Goal: Information Seeking & Learning: Check status

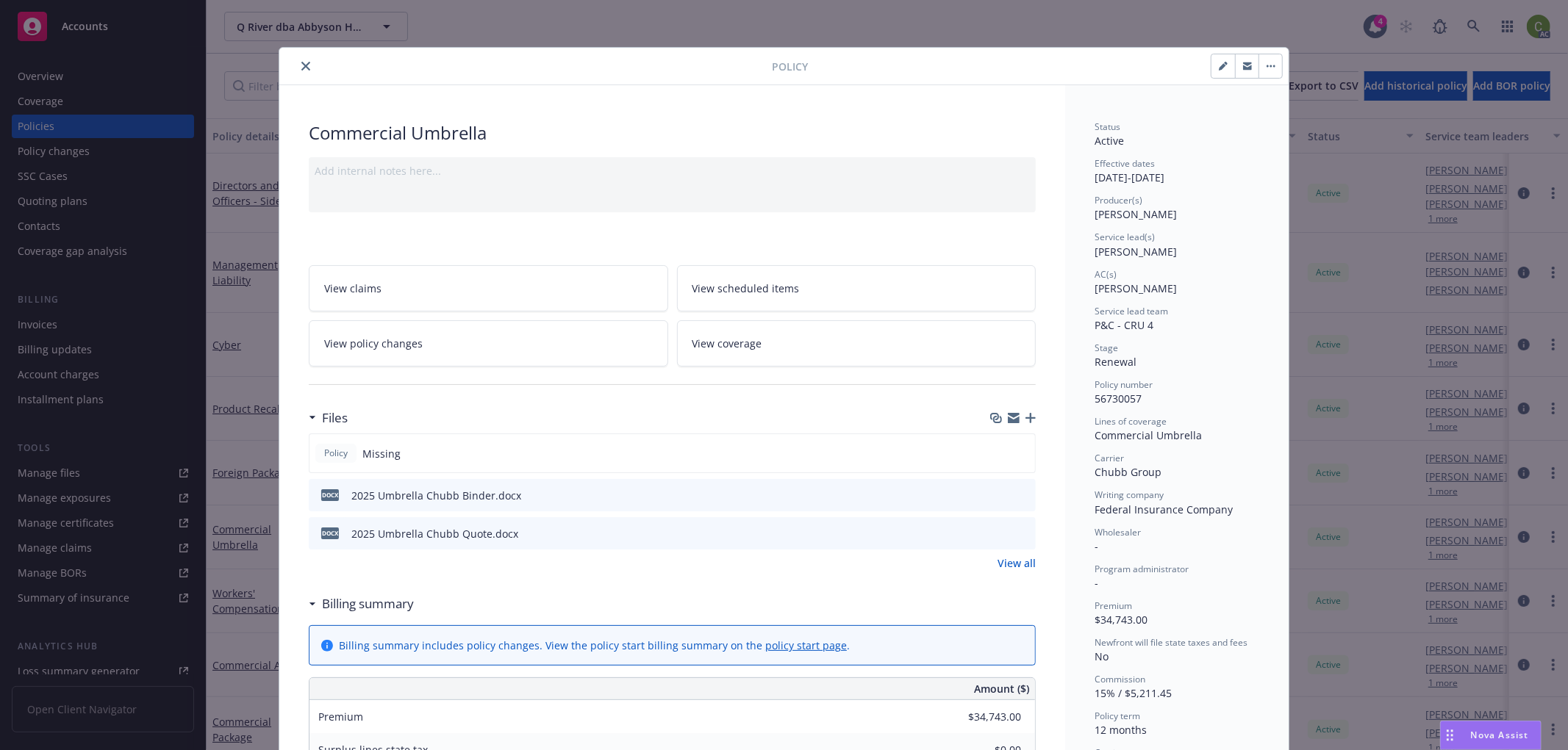
click at [1464, 30] on div "Policy Commercial Umbrella Add internal notes here... View claims View schedule…" at bounding box center [784, 375] width 1568 height 750
click at [301, 65] on icon "close" at bounding box center [306, 66] width 9 height 9
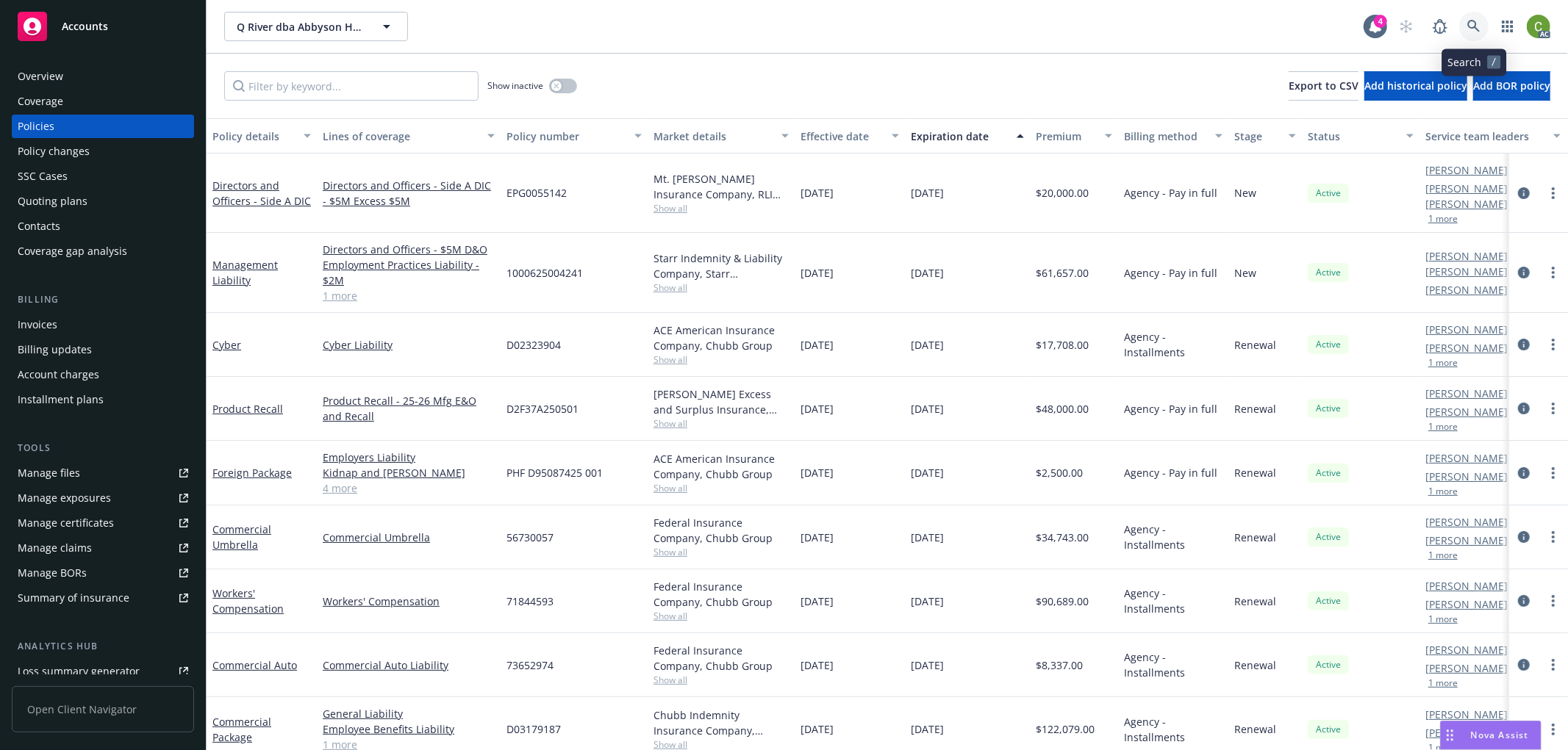
click at [1469, 26] on icon at bounding box center [1473, 26] width 13 height 13
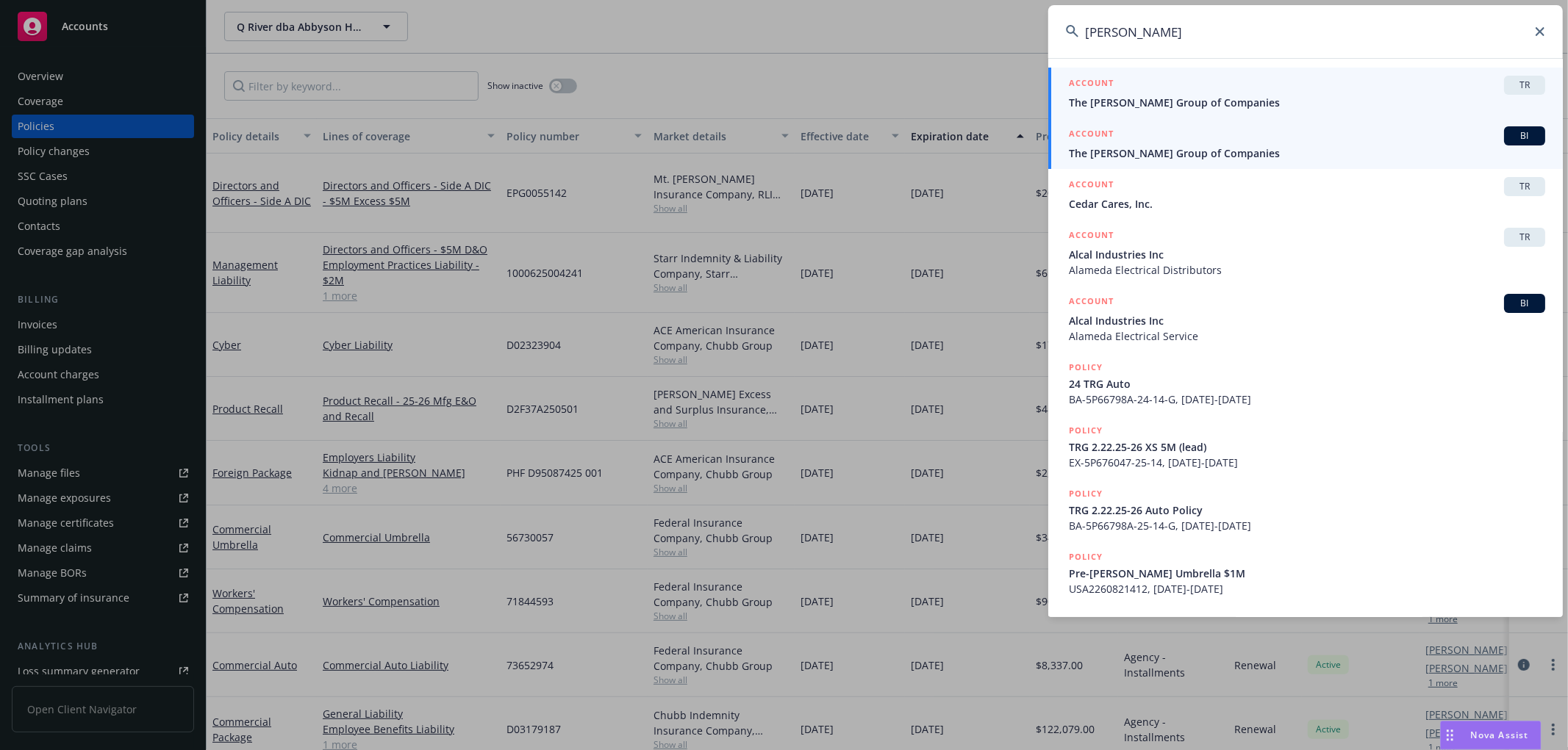
type input "[PERSON_NAME]"
click at [1143, 165] on link "ACCOUNT BI The [PERSON_NAME] Group of Companies" at bounding box center [1305, 143] width 515 height 51
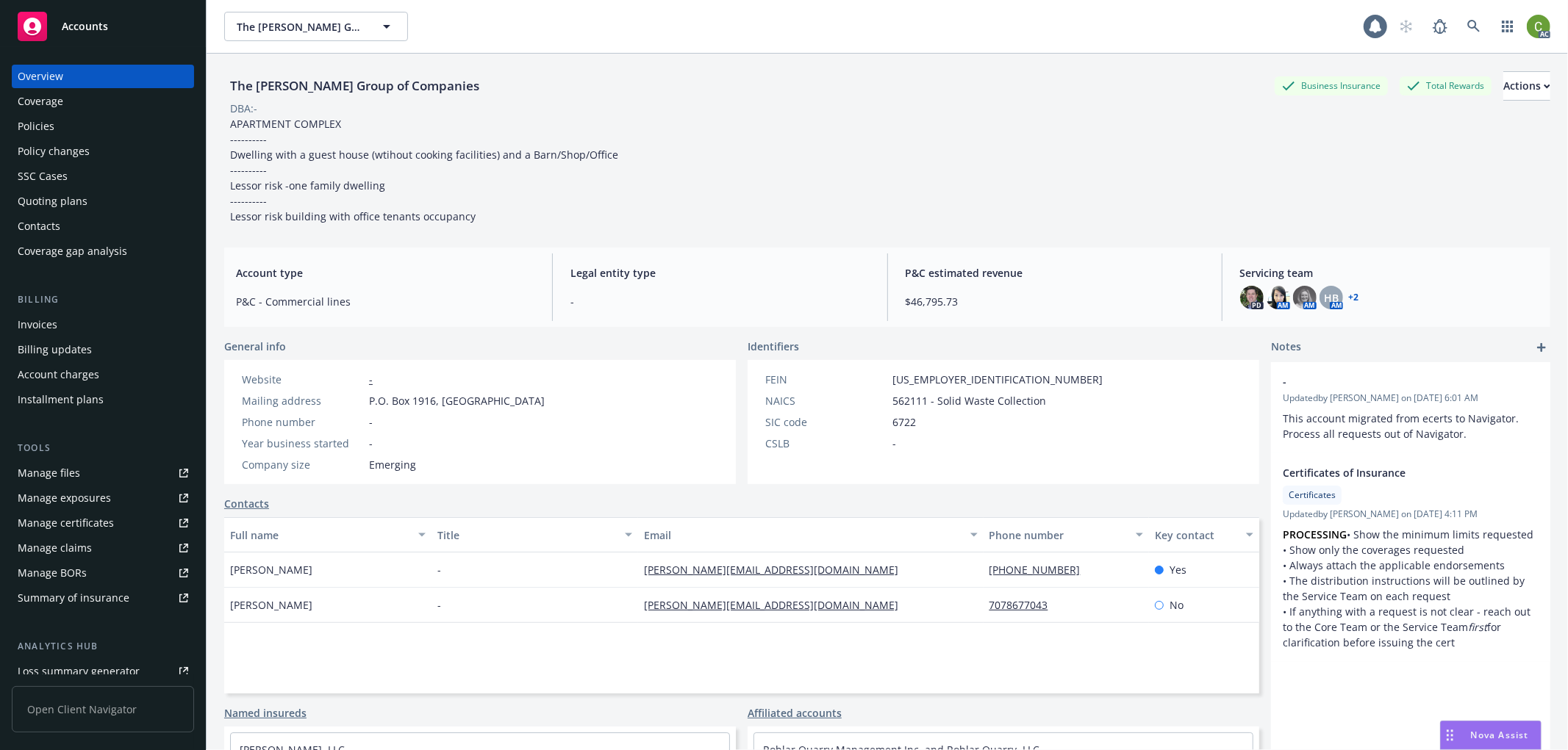
click at [59, 328] on div "Invoices" at bounding box center [103, 325] width 171 height 24
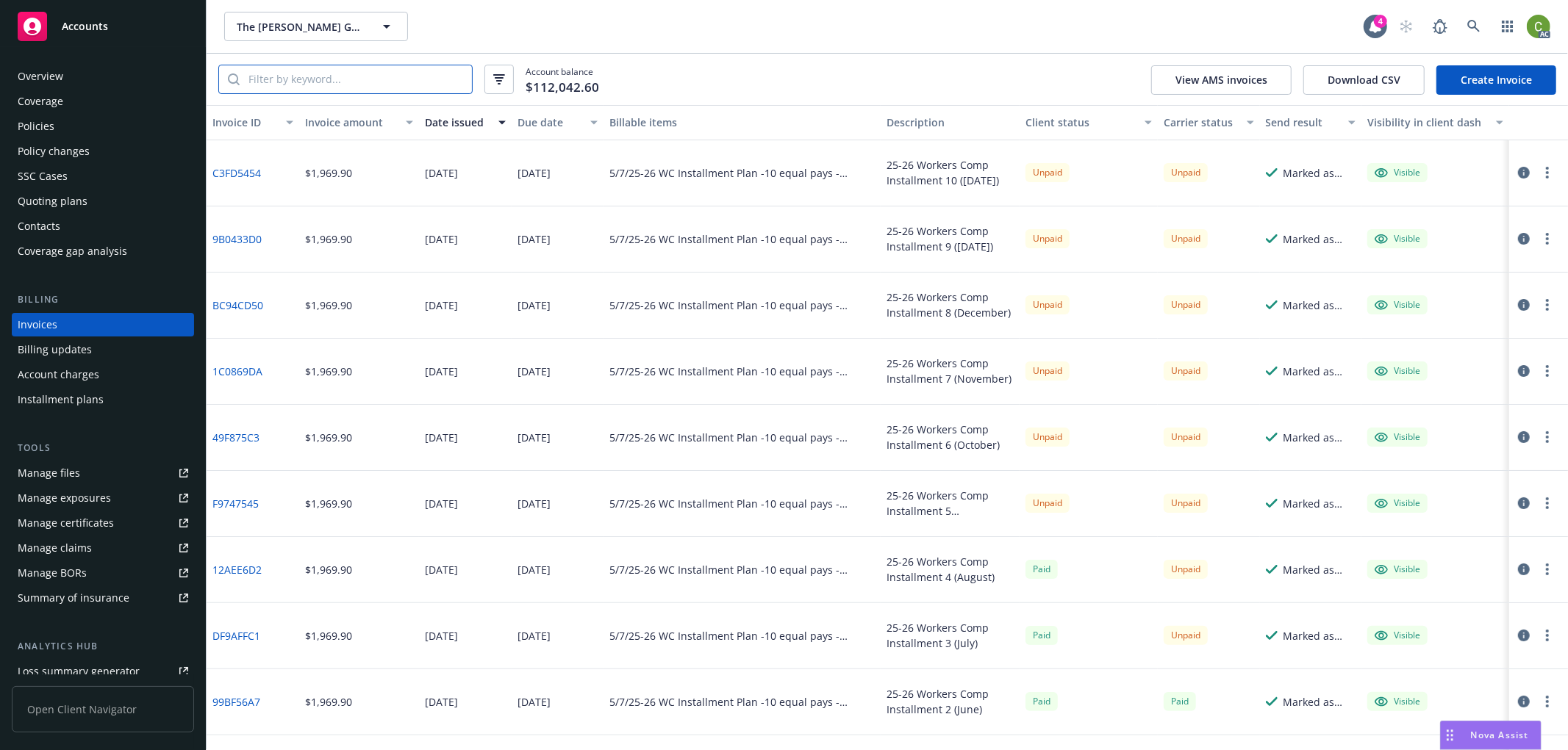
click at [333, 79] on input "search" at bounding box center [355, 80] width 233 height 28
paste input "DB65CBBD"
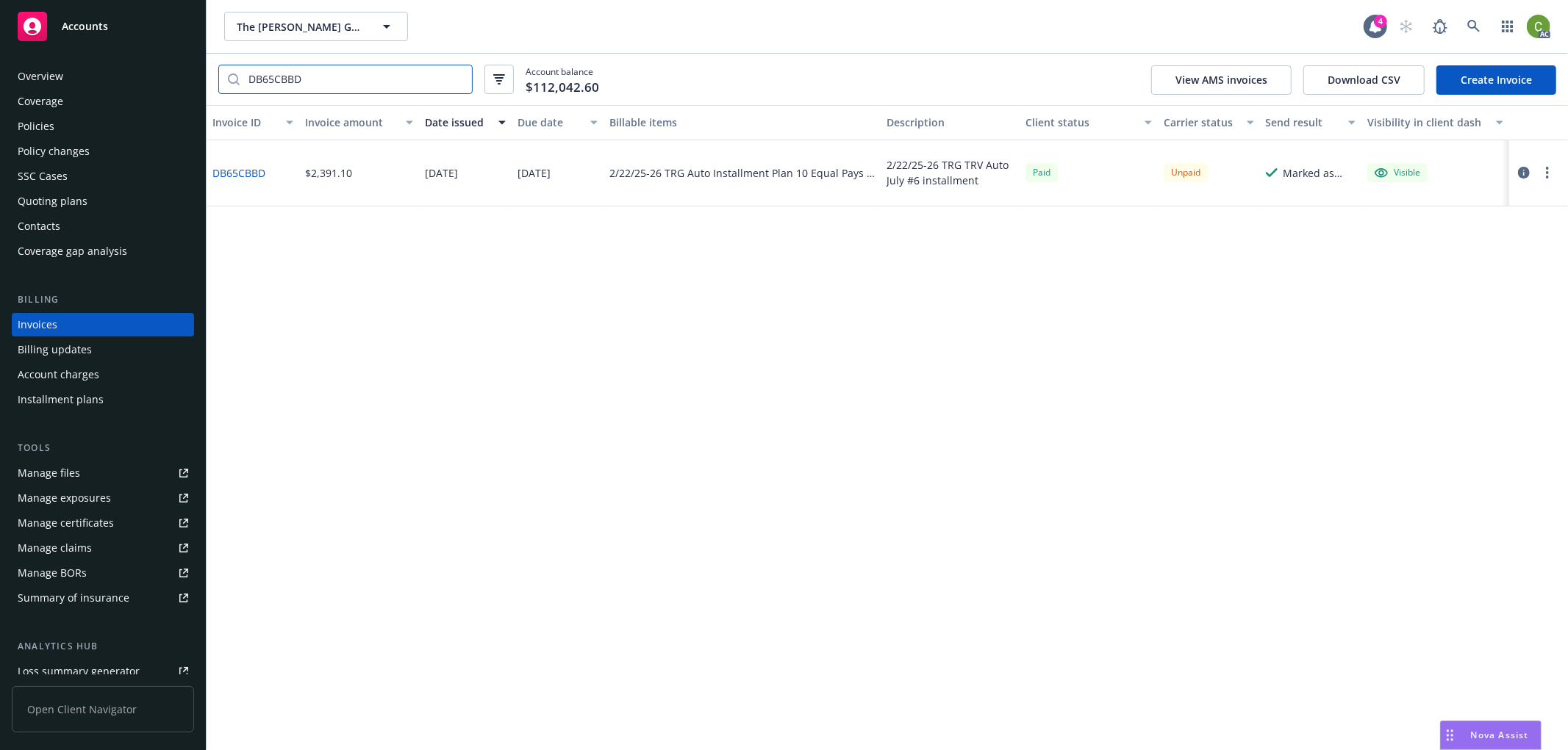
type input "DB65CBBD"
click at [250, 167] on link "DB65CBBD" at bounding box center [239, 173] width 53 height 16
click at [61, 119] on div "Policies" at bounding box center [103, 126] width 171 height 24
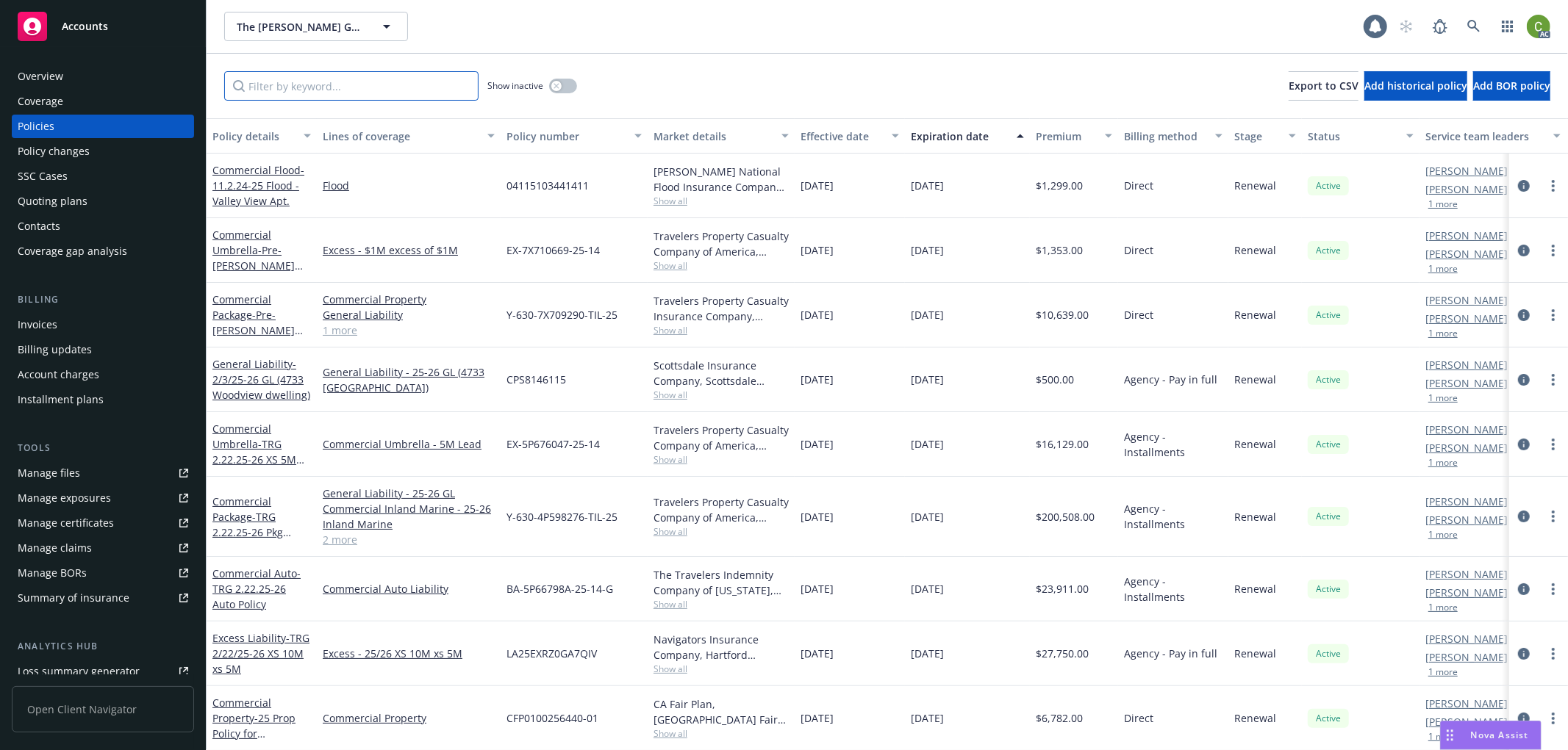
click at [292, 88] on input "Filter by keyword..." at bounding box center [352, 86] width 254 height 30
paste input "BA-5P66798A-25-14-G"
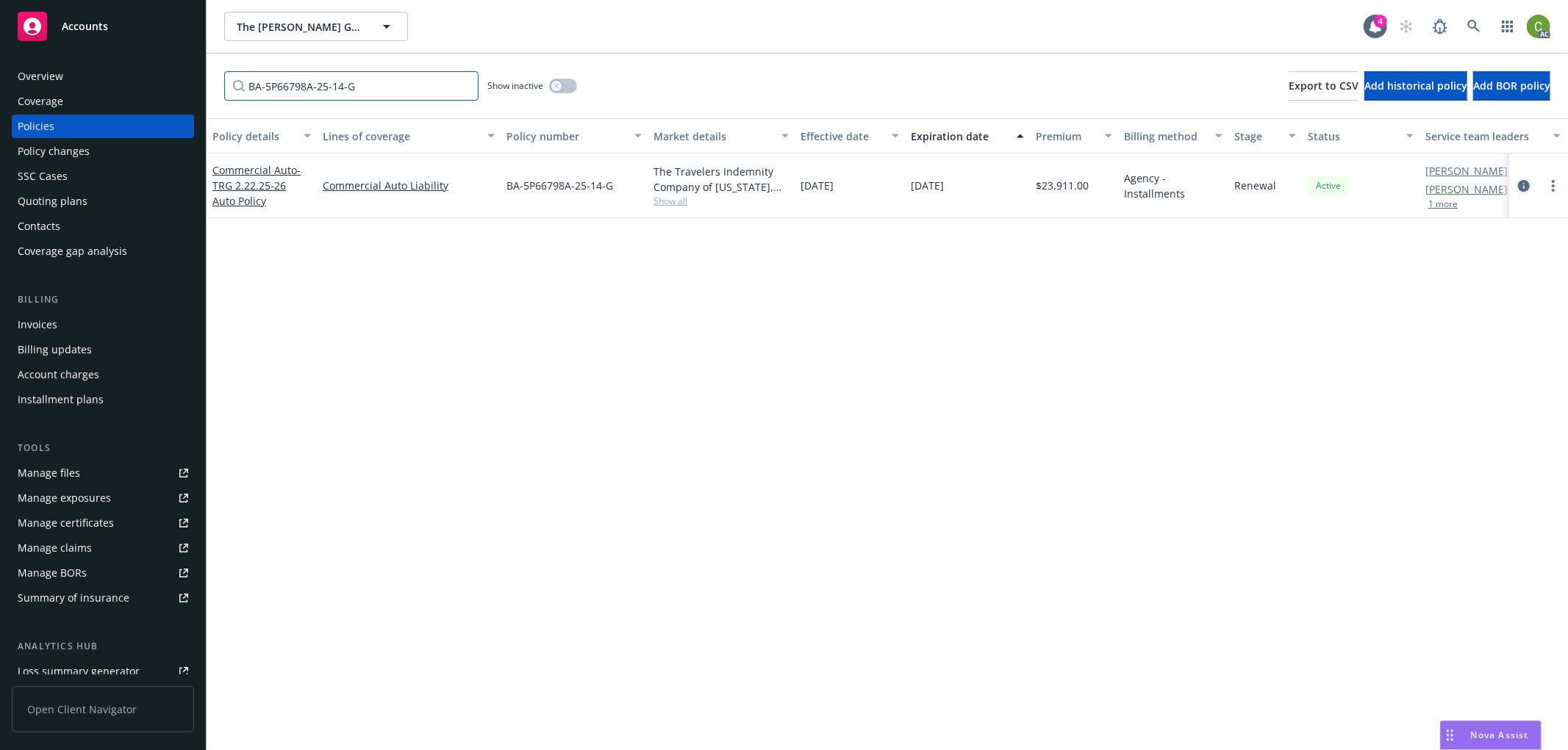
type input "BA-5P66798A-25-14-G"
click at [1523, 189] on icon "circleInformation" at bounding box center [1524, 186] width 12 height 12
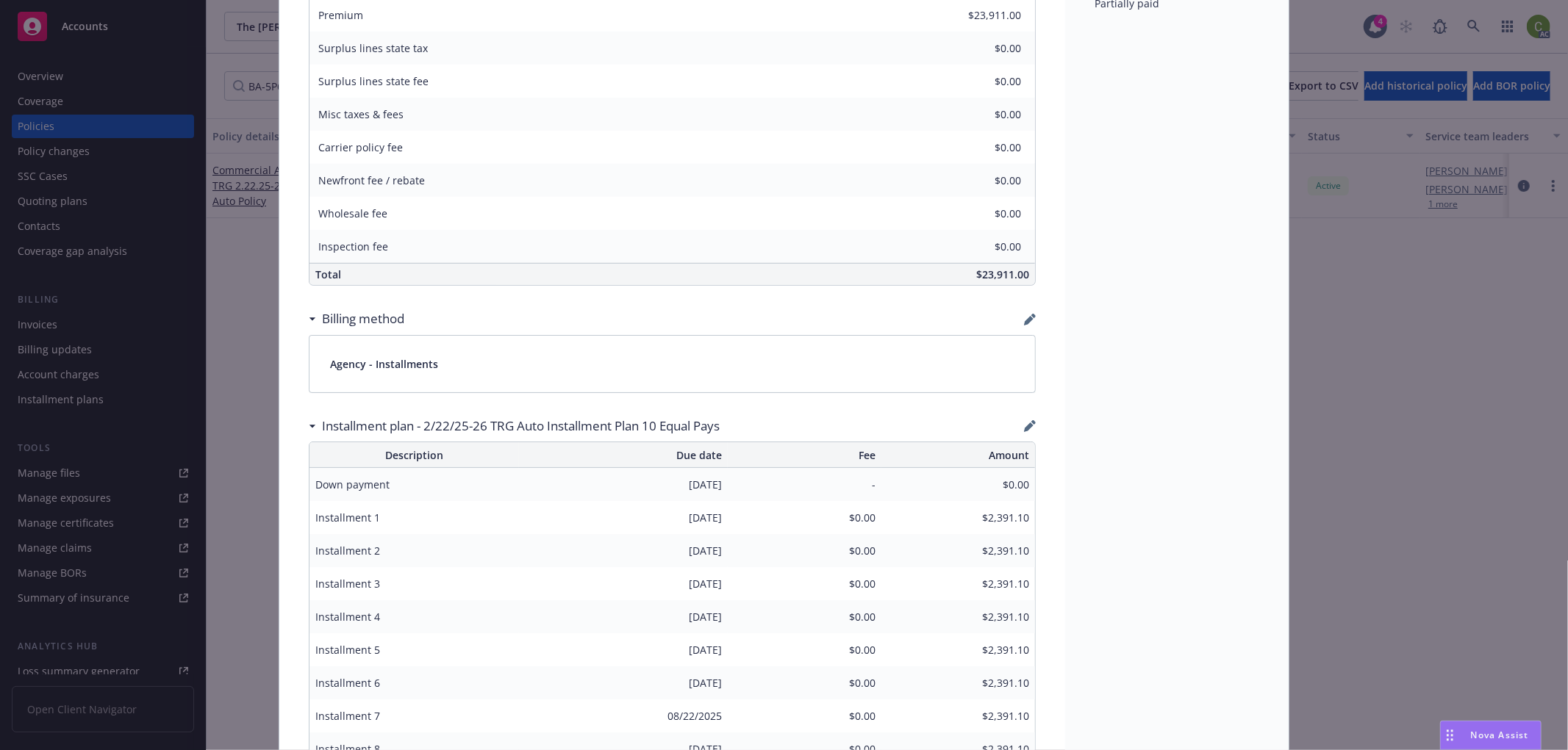
scroll to position [980, 0]
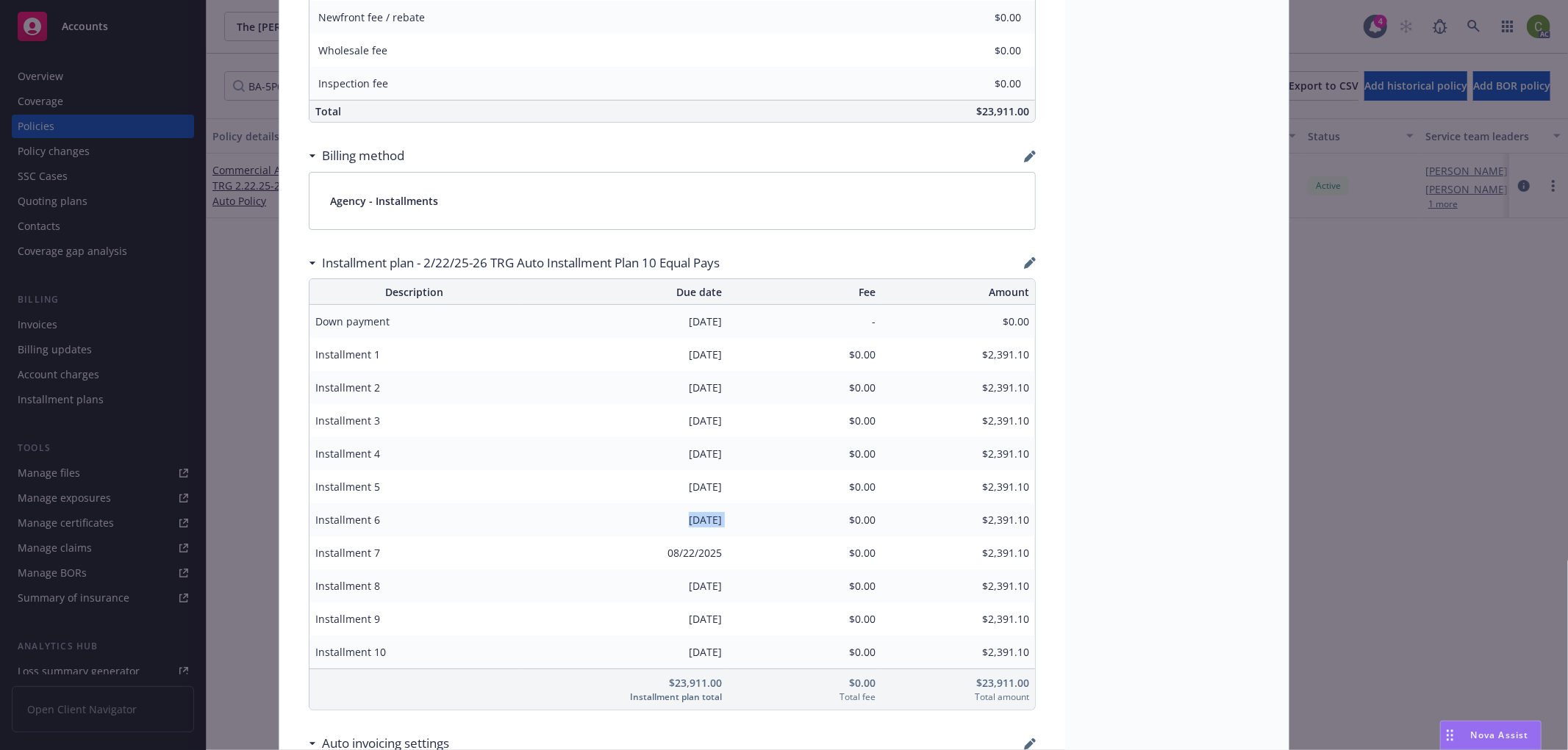
drag, startPoint x: 655, startPoint y: 520, endPoint x: 735, endPoint y: 525, distance: 80.2
click at [735, 525] on tr "Installment 6 [DATE] $0.00 $2,391.10" at bounding box center [672, 520] width 725 height 33
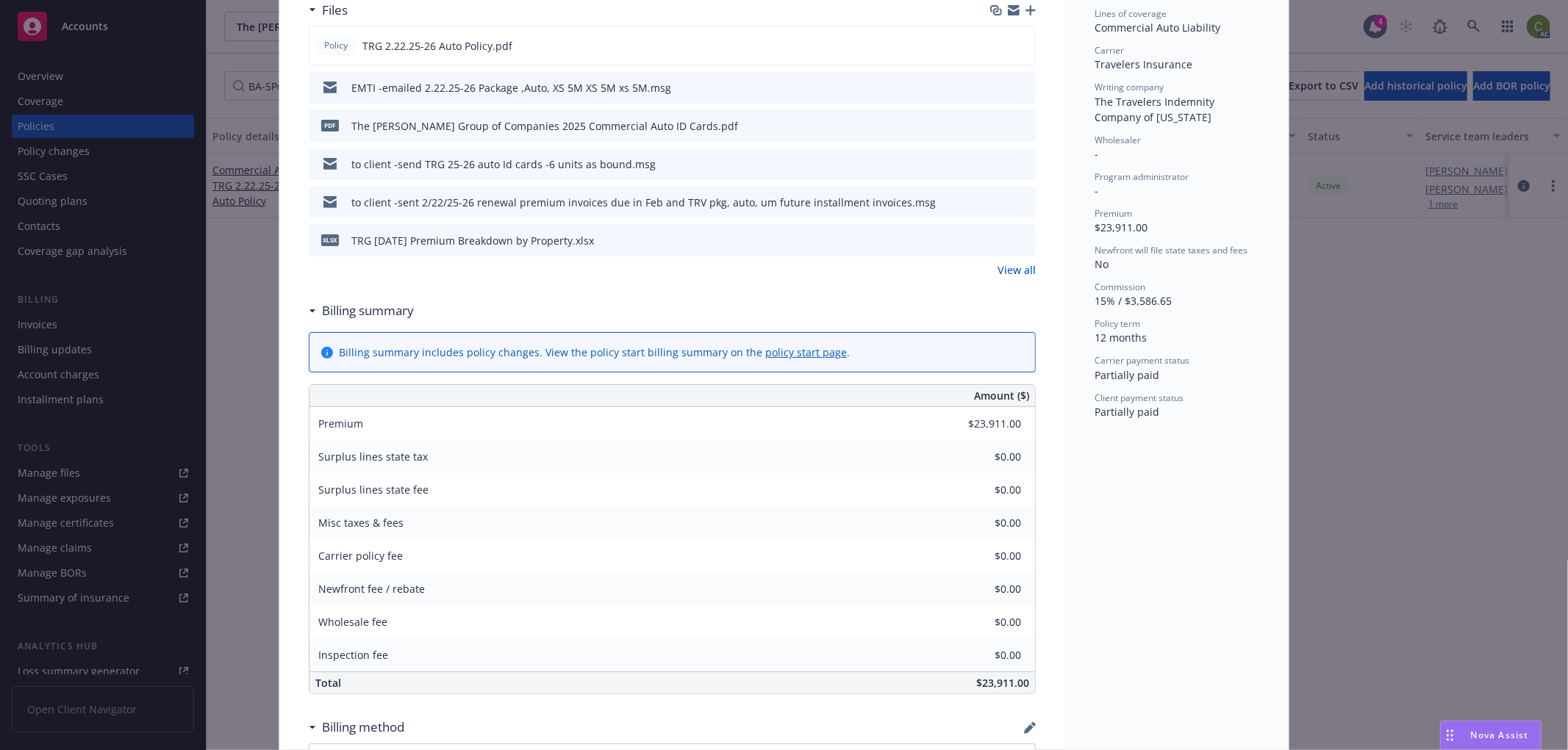
scroll to position [0, 0]
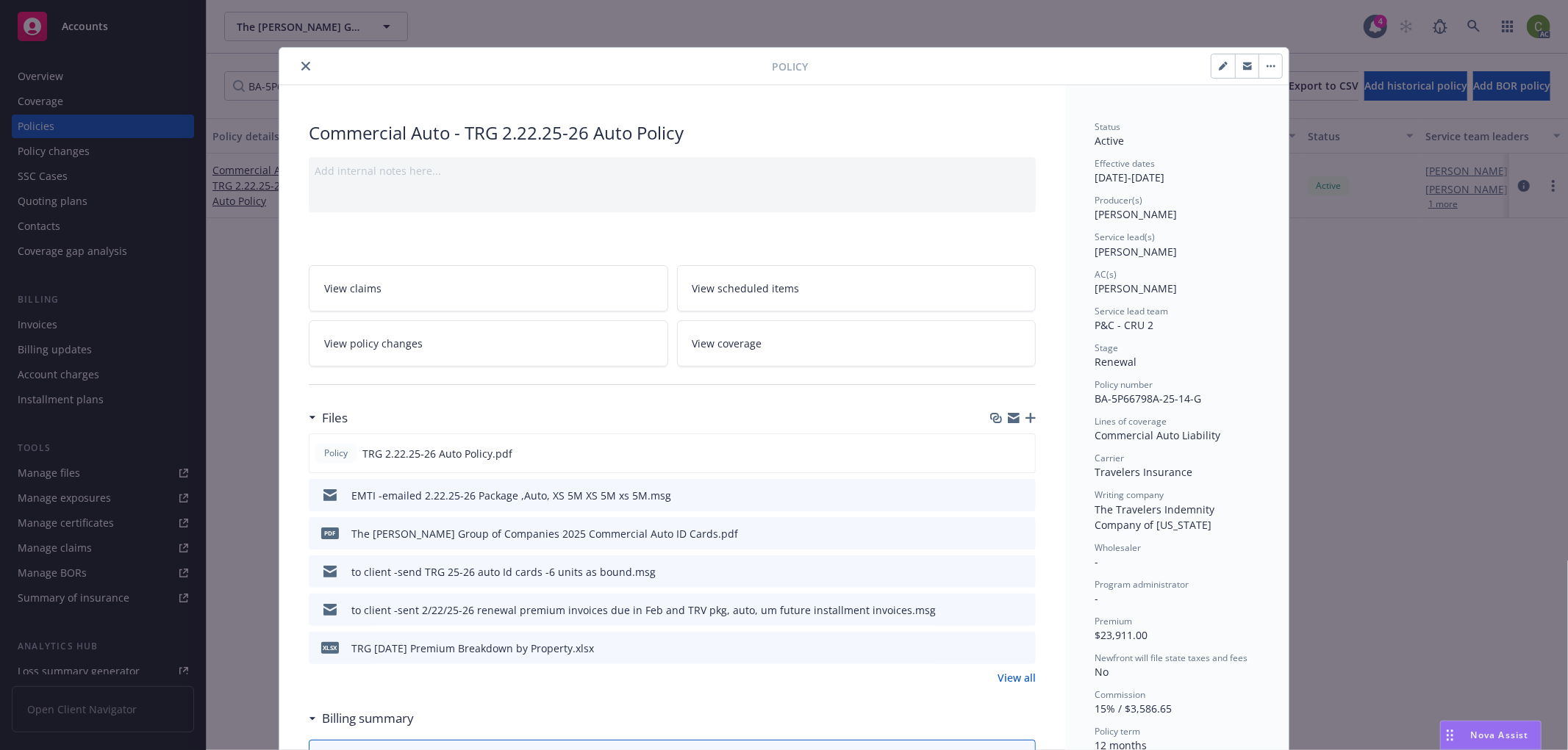
click at [303, 63] on icon "close" at bounding box center [306, 66] width 9 height 9
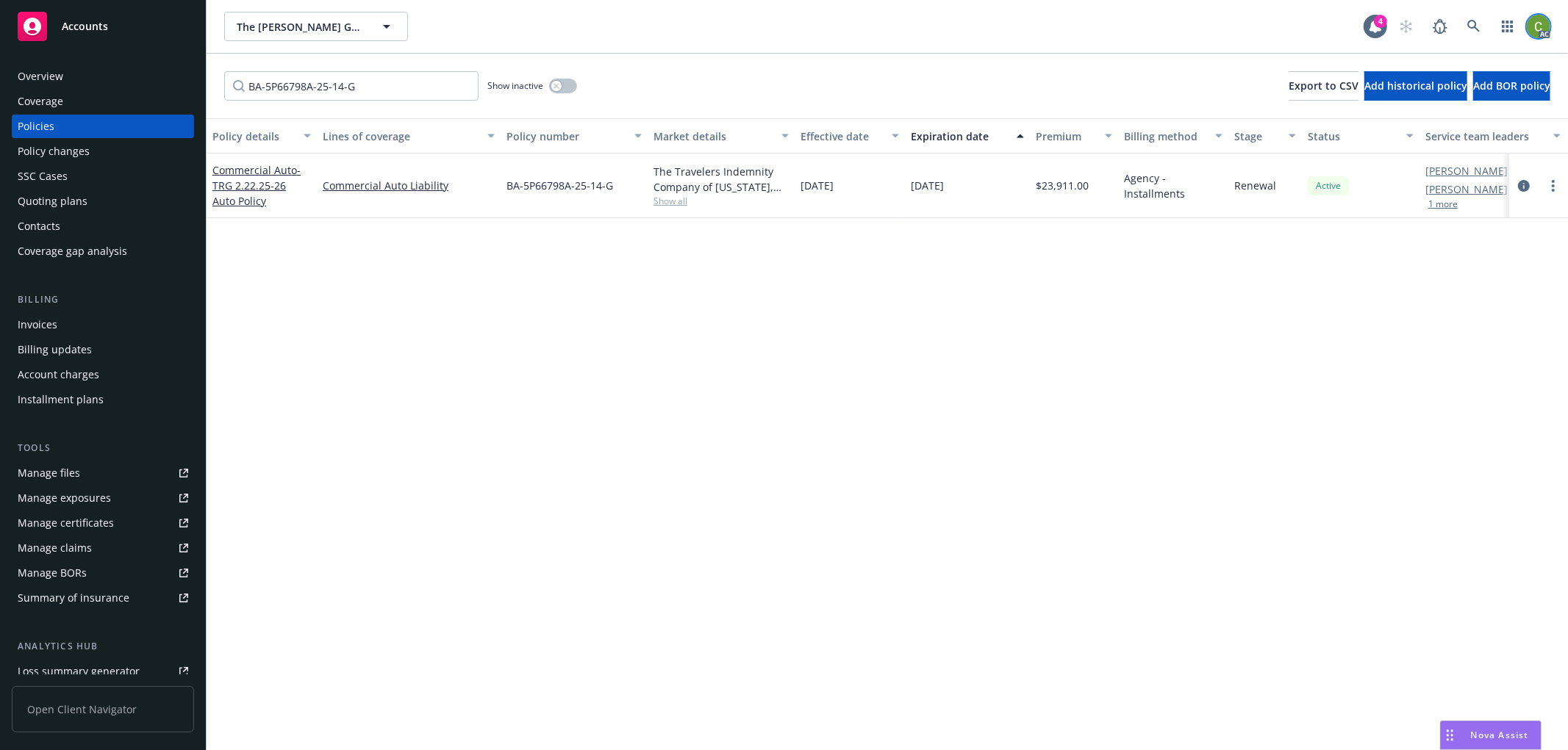
click at [1549, 21] on img at bounding box center [1538, 27] width 24 height 24
click at [1430, 67] on link "Log out" at bounding box center [1476, 66] width 147 height 30
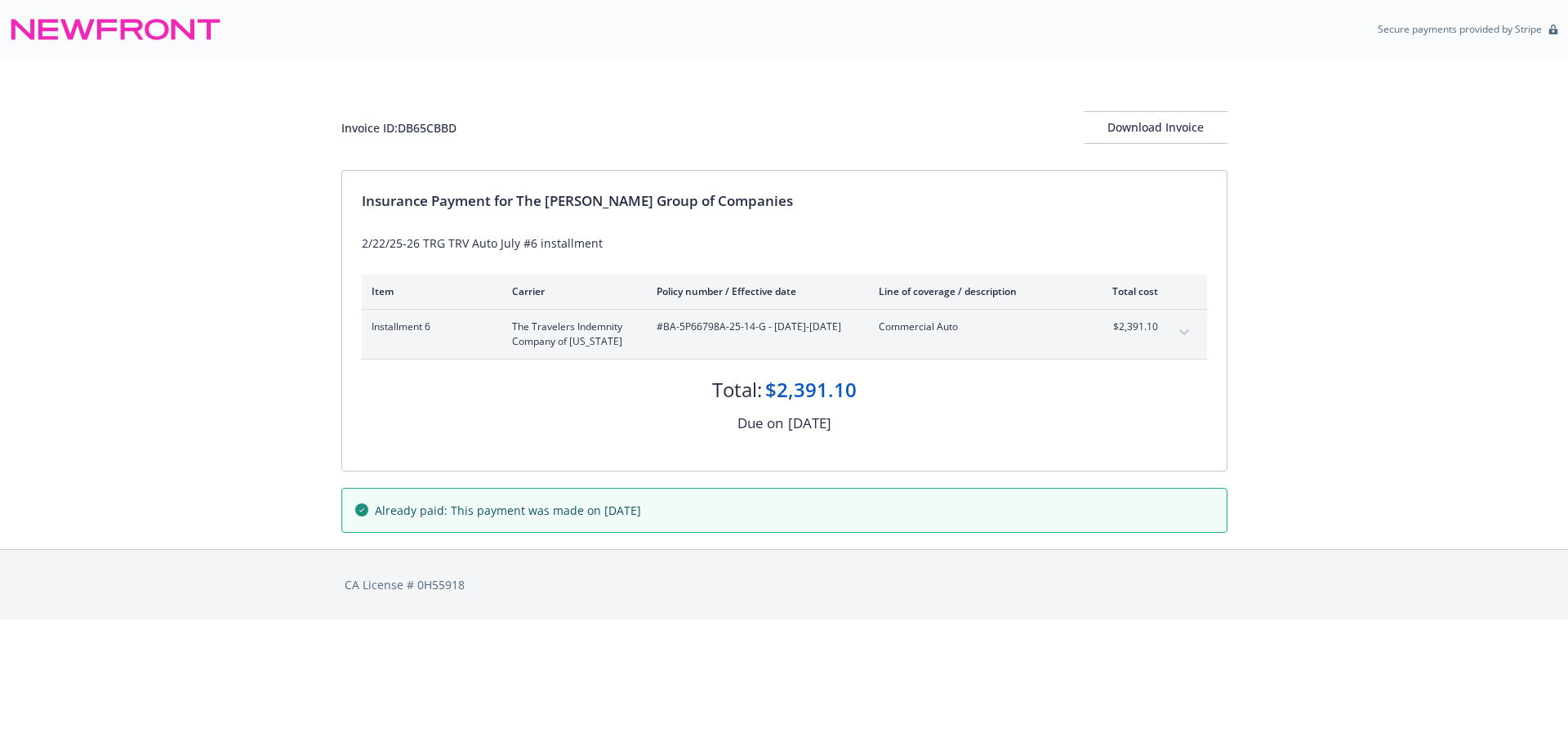
drag, startPoint x: 1185, startPoint y: 333, endPoint x: 1086, endPoint y: 350, distance: 100.4
click at [1185, 332] on icon "expand content" at bounding box center [1183, 332] width 10 height 6
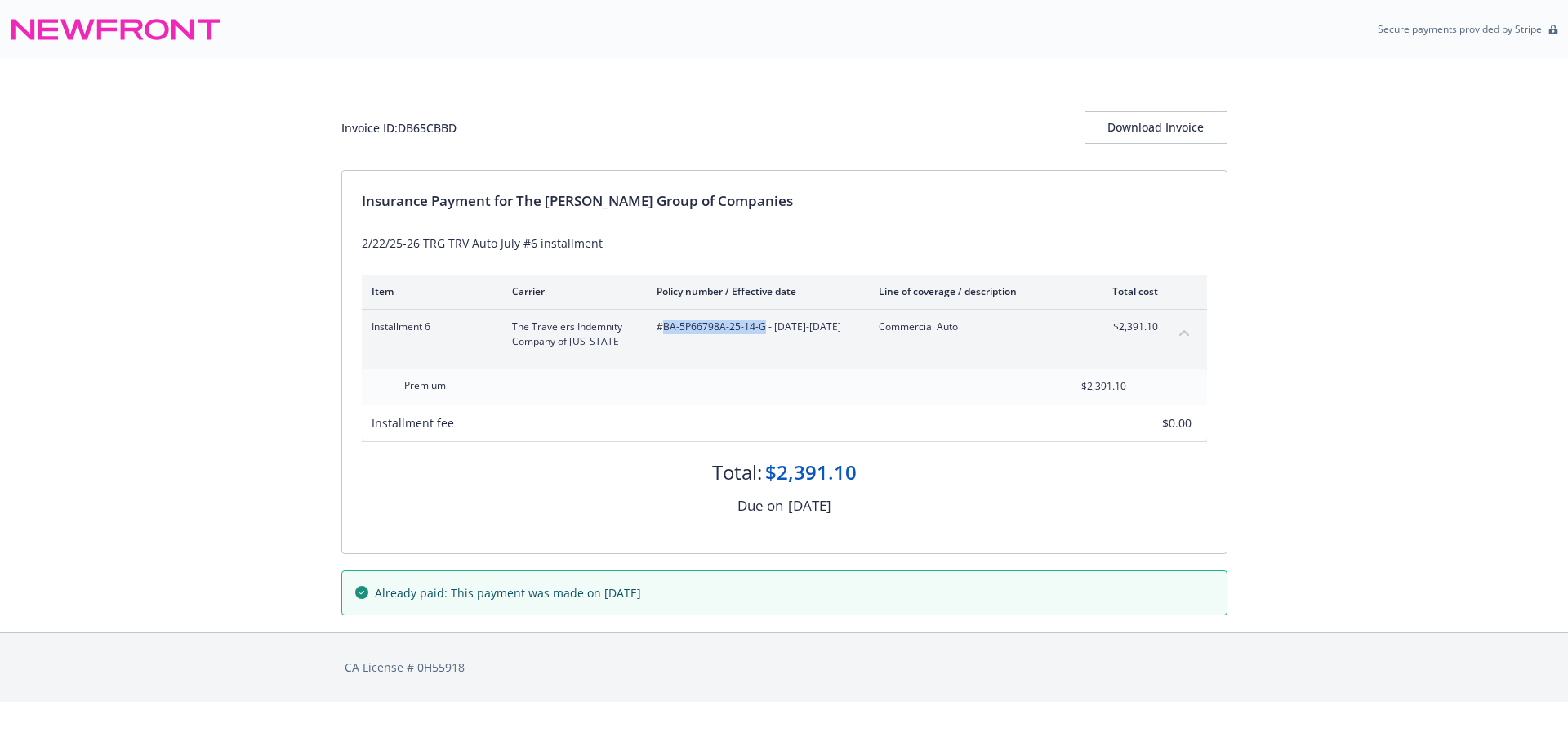
drag, startPoint x: 661, startPoint y: 329, endPoint x: 760, endPoint y: 330, distance: 99.0
click at [760, 330] on span "#BA-5P66798A-25-14-G - 02/22/2025-02/22/2026" at bounding box center [754, 327] width 196 height 15
copy span "BA-5P66798A-25-14-G"
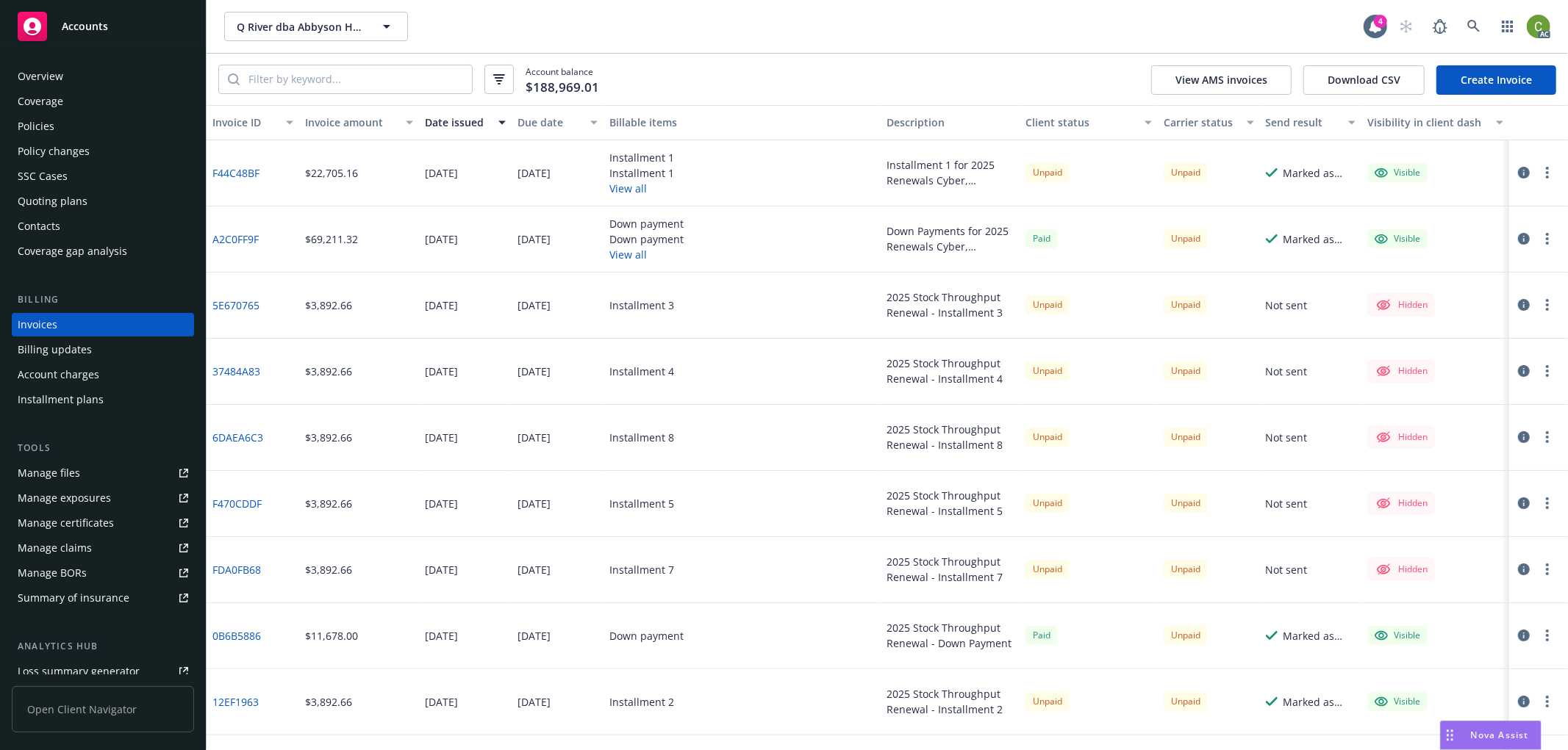
drag, startPoint x: 1527, startPoint y: 25, endPoint x: 1527, endPoint y: 44, distance: 19.0
click at [1527, 24] on img at bounding box center [1538, 27] width 24 height 24
click at [1448, 65] on link "Log out" at bounding box center [1476, 66] width 147 height 30
